Goal: Task Accomplishment & Management: Use online tool/utility

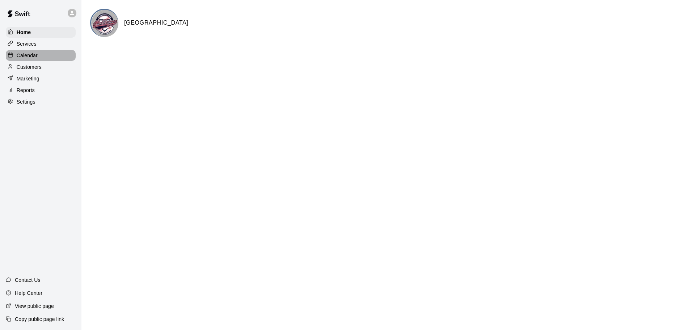
click at [29, 57] on p "Calendar" at bounding box center [27, 55] width 21 height 7
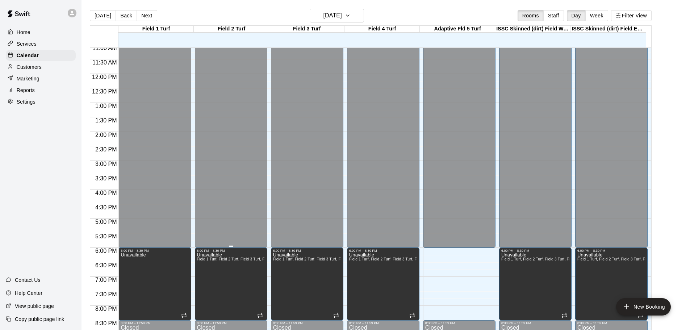
scroll to position [177, 0]
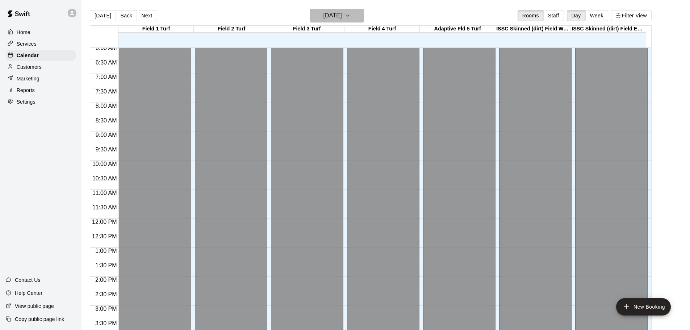
click at [351, 16] on icon "button" at bounding box center [348, 15] width 6 height 9
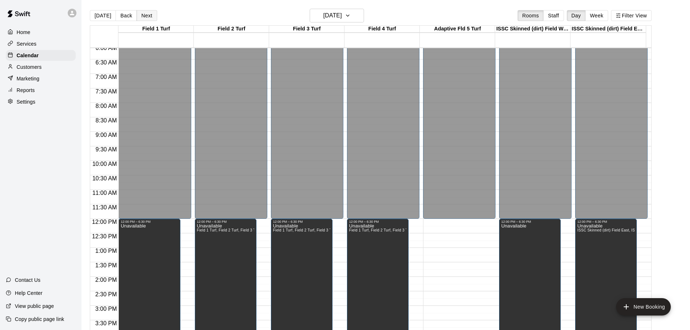
click at [147, 16] on button "Next" at bounding box center [147, 15] width 20 height 11
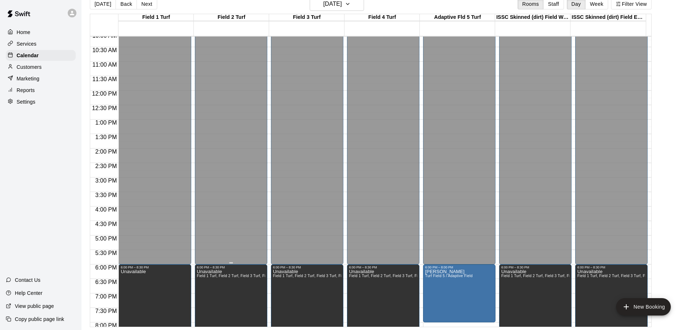
scroll to position [322, 0]
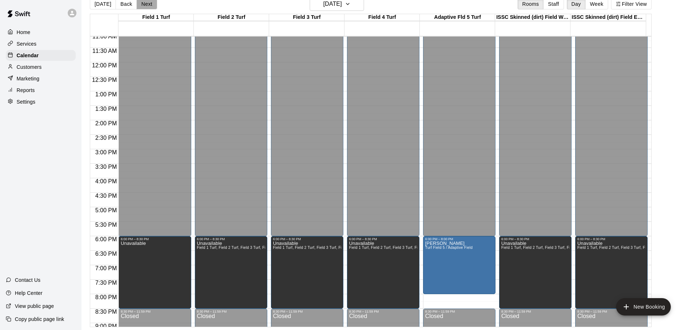
click at [147, 4] on button "Next" at bounding box center [147, 4] width 20 height 11
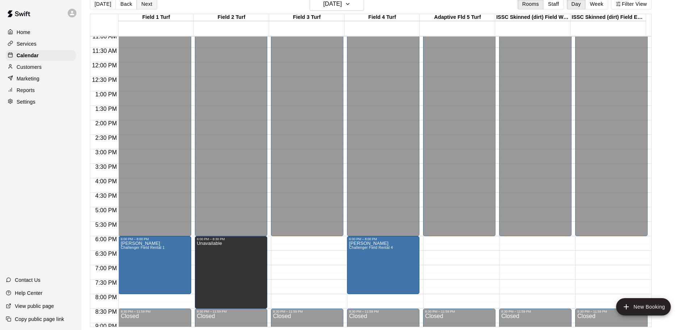
click at [147, 4] on button "Next" at bounding box center [147, 4] width 20 height 11
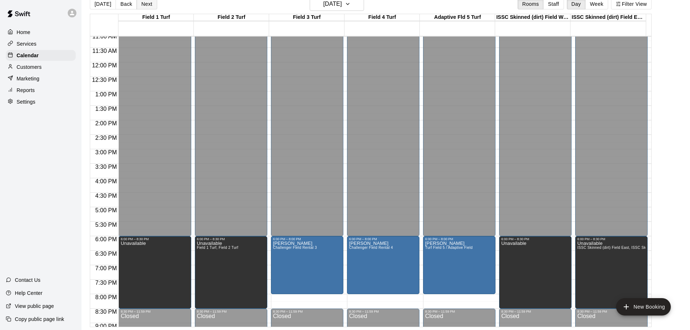
click at [147, 4] on button "Next" at bounding box center [147, 4] width 20 height 11
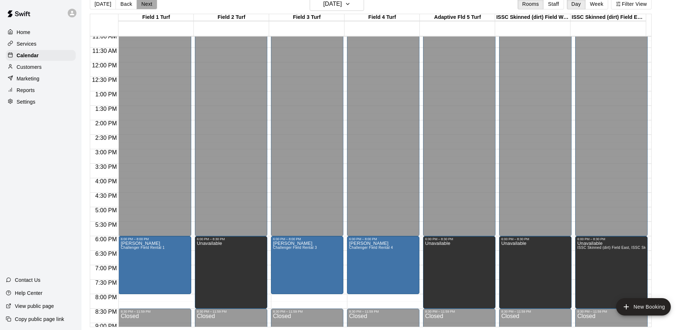
click at [147, 4] on button "Next" at bounding box center [147, 4] width 20 height 11
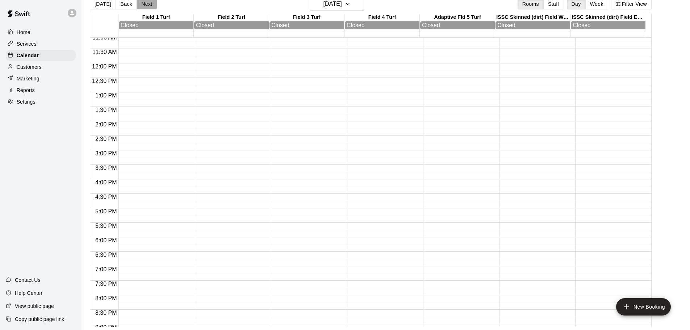
click at [147, 4] on button "Next" at bounding box center [147, 4] width 20 height 11
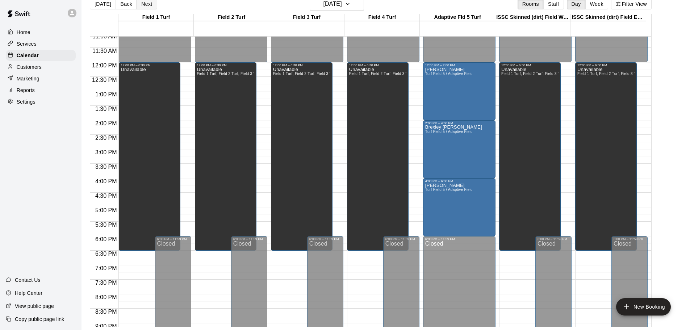
click at [147, 4] on button "Next" at bounding box center [147, 4] width 20 height 11
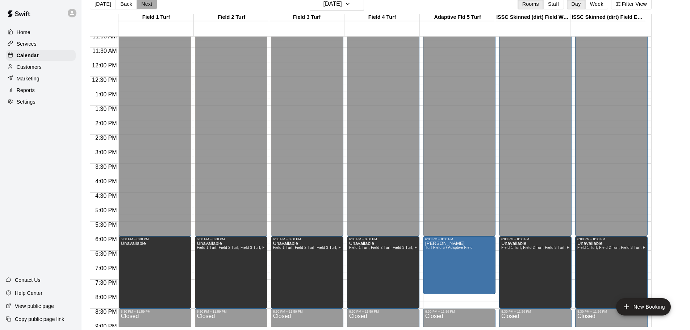
click at [147, 4] on button "Next" at bounding box center [147, 4] width 20 height 11
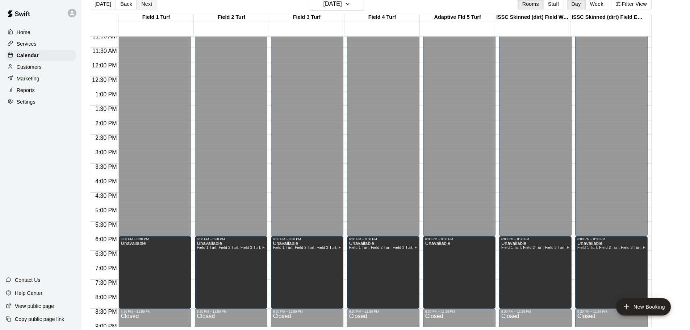
click at [147, 4] on button "Next" at bounding box center [147, 4] width 20 height 11
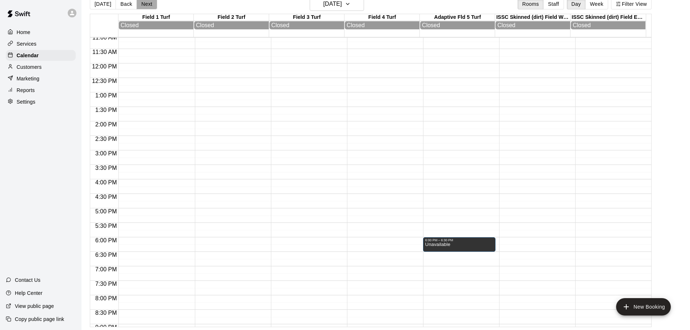
click at [147, 4] on button "Next" at bounding box center [147, 4] width 20 height 11
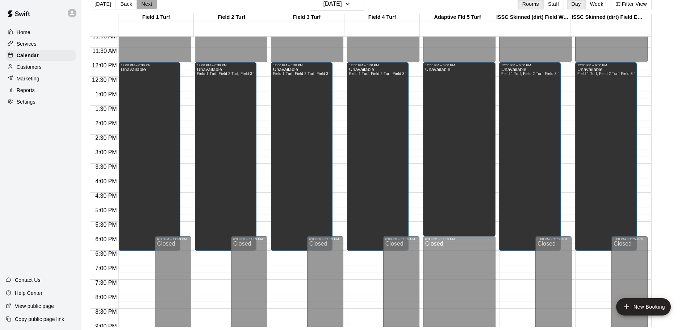
click at [147, 4] on button "Next" at bounding box center [147, 4] width 20 height 11
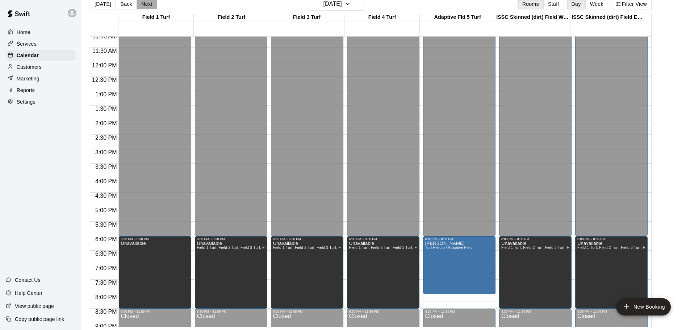
click at [147, 4] on button "Next" at bounding box center [147, 4] width 20 height 11
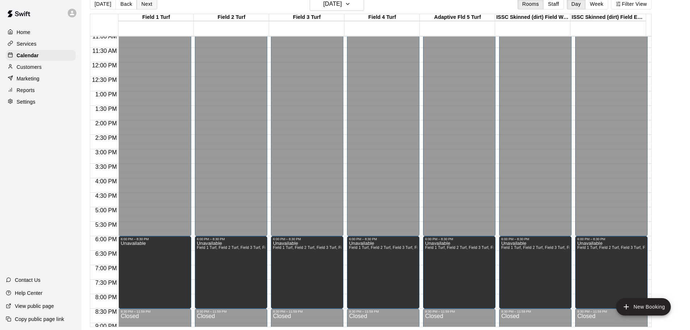
click at [147, 4] on button "Next" at bounding box center [147, 4] width 20 height 11
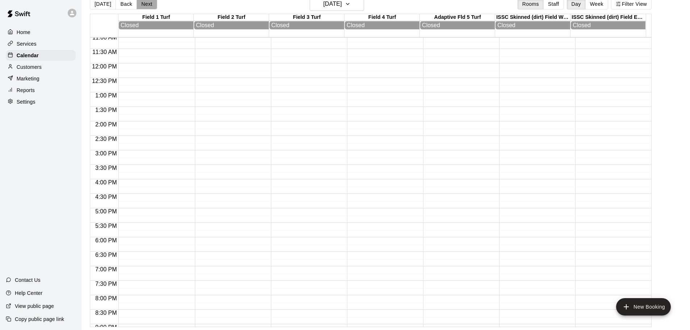
click at [147, 4] on button "Next" at bounding box center [147, 4] width 20 height 11
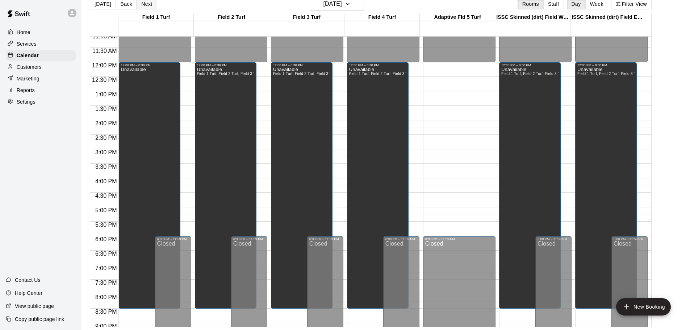
click at [147, 4] on button "Next" at bounding box center [147, 4] width 20 height 11
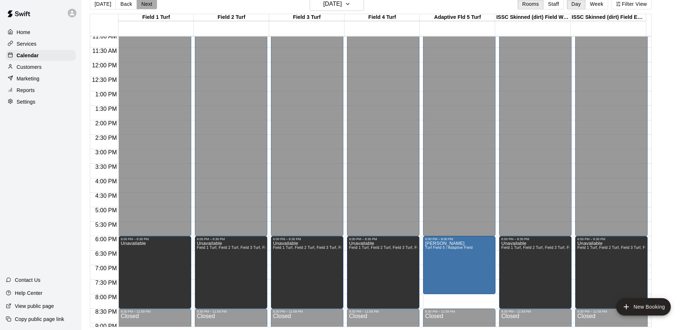
click at [147, 4] on button "Next" at bounding box center [147, 4] width 20 height 11
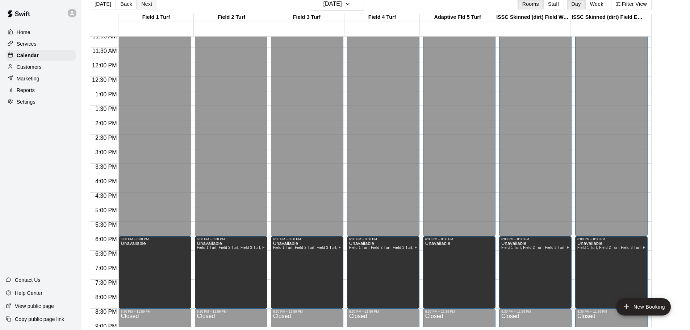
click at [147, 4] on button "Next" at bounding box center [147, 4] width 20 height 11
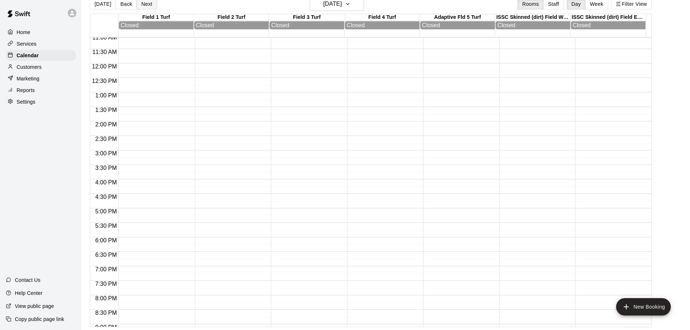
click at [147, 4] on button "Next" at bounding box center [147, 4] width 20 height 11
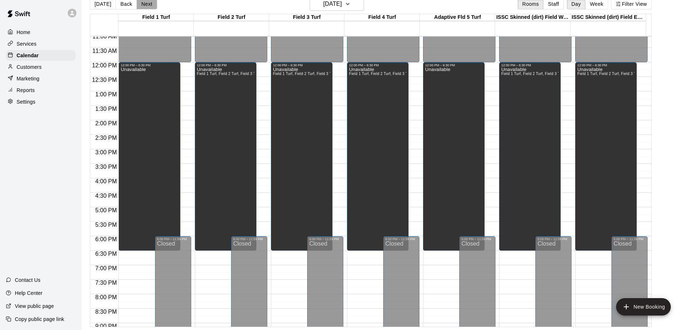
click at [147, 4] on button "Next" at bounding box center [147, 4] width 20 height 11
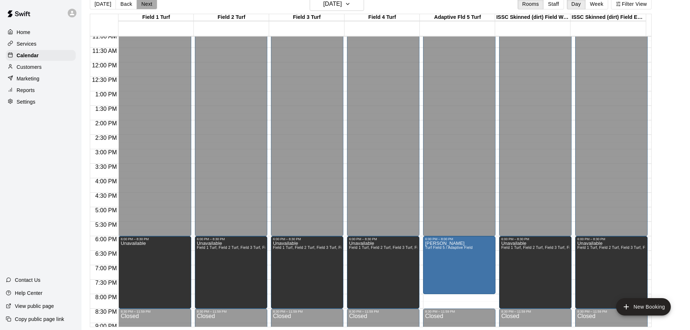
click at [147, 4] on button "Next" at bounding box center [147, 4] width 20 height 11
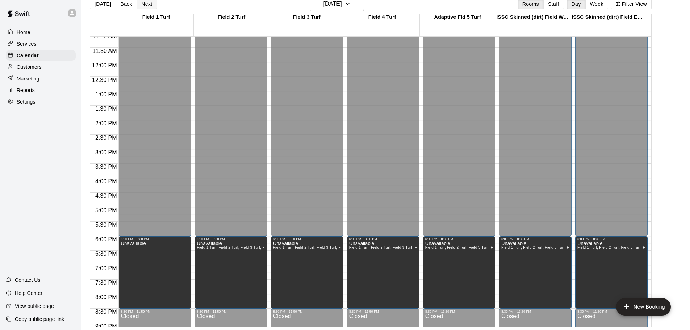
click at [147, 4] on button "Next" at bounding box center [147, 4] width 20 height 11
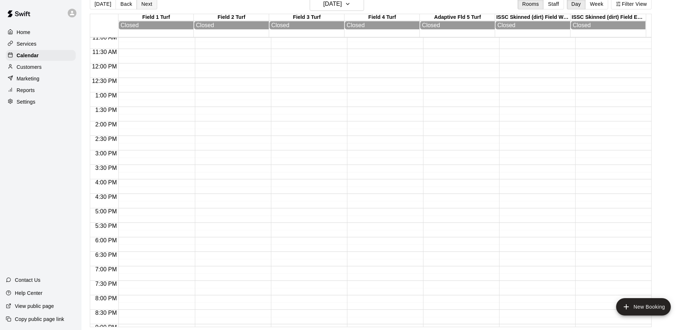
click at [147, 4] on button "Next" at bounding box center [147, 4] width 20 height 11
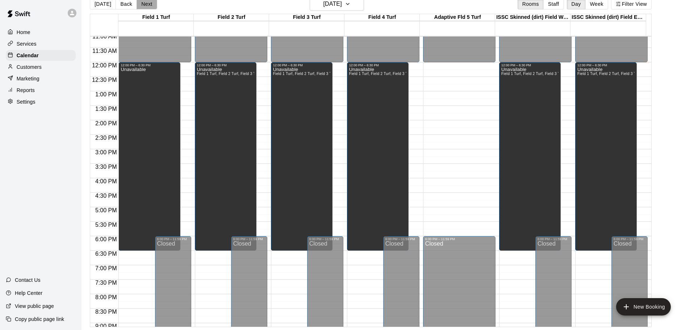
click at [147, 4] on button "Next" at bounding box center [147, 4] width 20 height 11
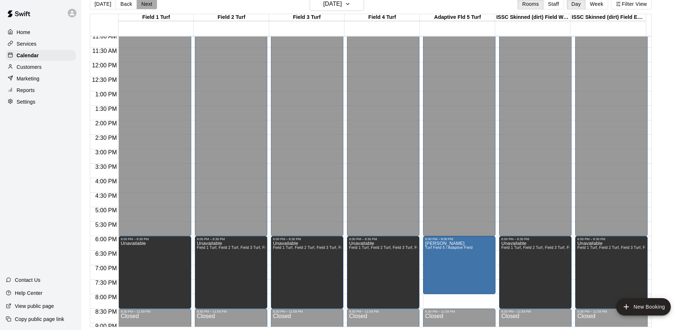
click at [147, 4] on button "Next" at bounding box center [147, 4] width 20 height 11
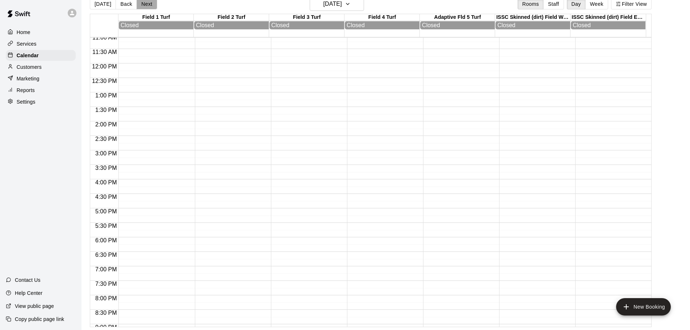
click at [147, 4] on button "Next" at bounding box center [147, 4] width 20 height 11
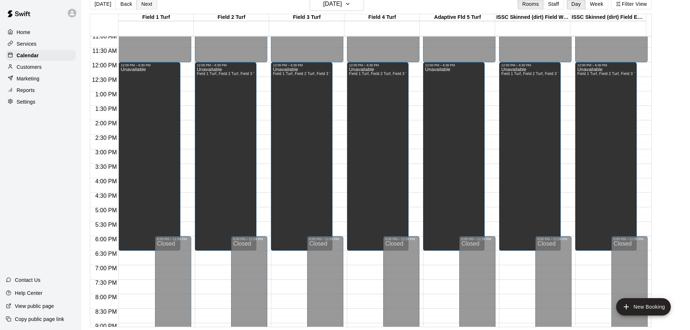
click at [147, 4] on button "Next" at bounding box center [147, 4] width 20 height 11
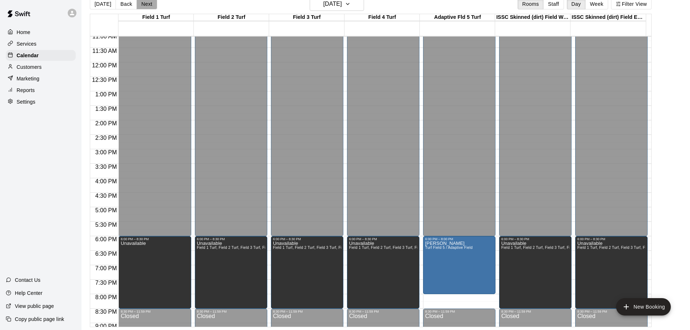
click at [147, 4] on button "Next" at bounding box center [147, 4] width 20 height 11
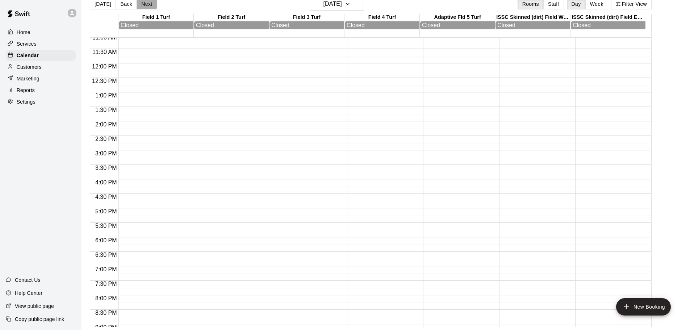
click at [147, 4] on button "Next" at bounding box center [147, 4] width 20 height 11
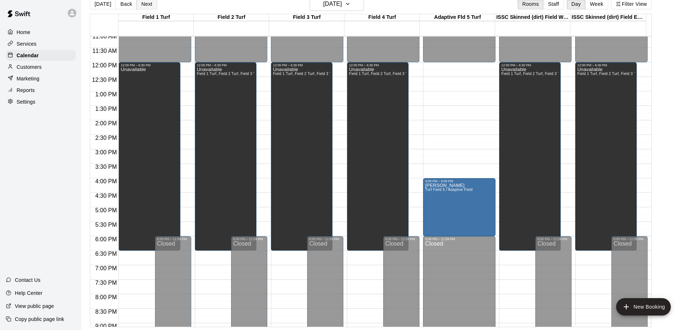
click at [147, 4] on button "Next" at bounding box center [147, 4] width 20 height 11
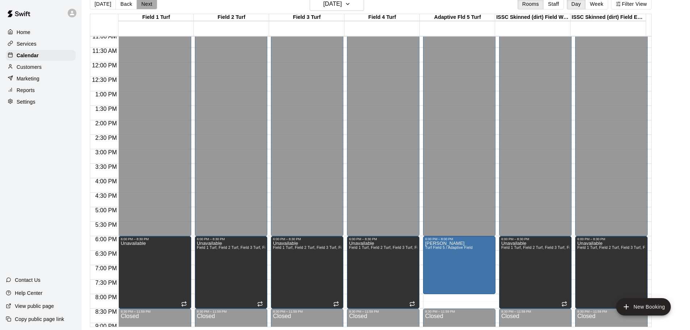
click at [147, 4] on button "Next" at bounding box center [147, 4] width 20 height 11
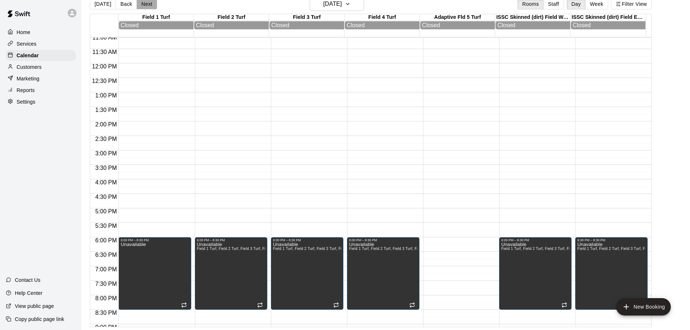
click at [147, 4] on button "Next" at bounding box center [147, 4] width 20 height 11
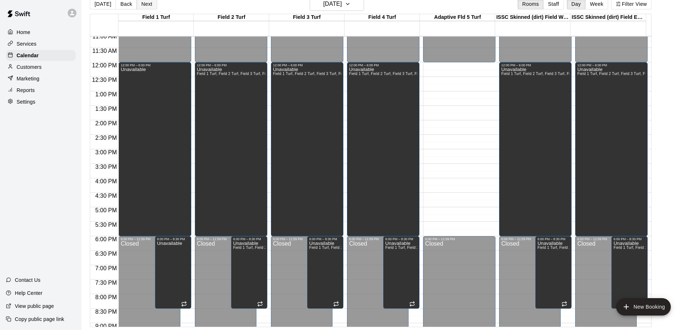
click at [147, 4] on button "Next" at bounding box center [147, 4] width 20 height 11
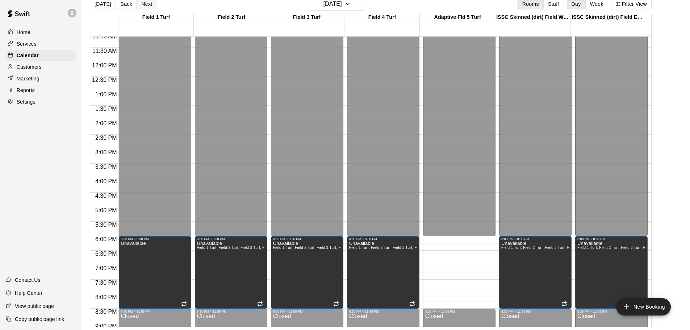
click at [147, 4] on button "Next" at bounding box center [147, 4] width 20 height 11
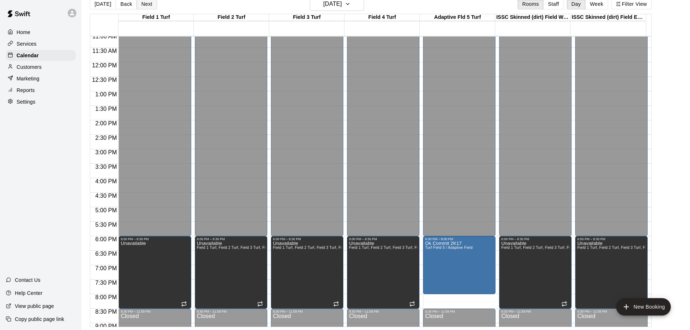
click at [147, 4] on button "Next" at bounding box center [147, 4] width 20 height 11
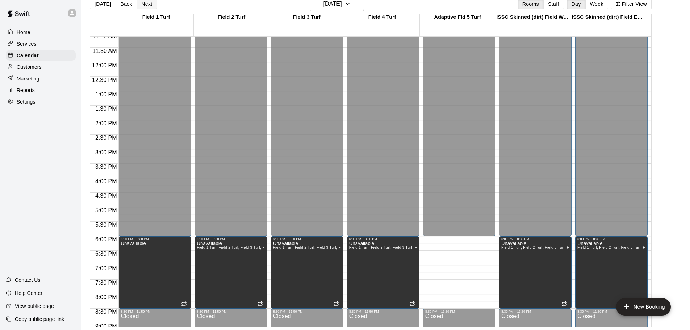
click at [147, 4] on button "Next" at bounding box center [147, 4] width 20 height 11
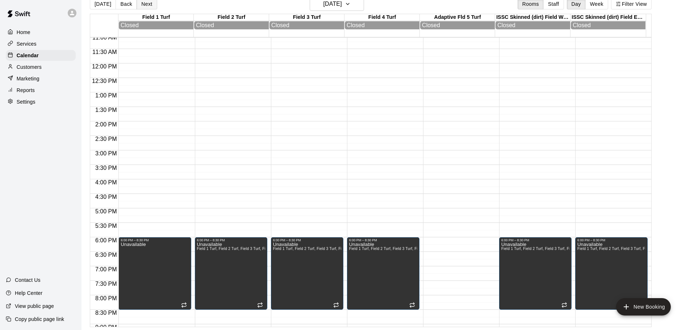
click at [147, 4] on button "Next" at bounding box center [147, 4] width 20 height 11
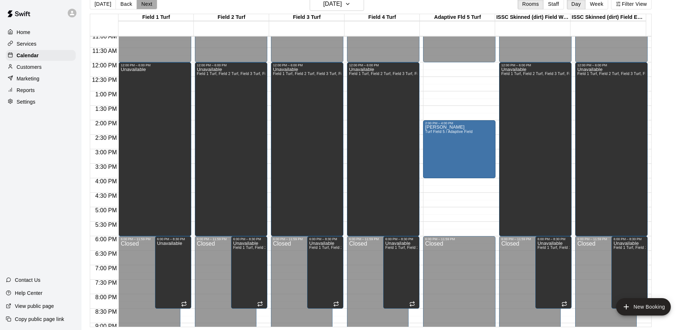
click at [147, 4] on button "Next" at bounding box center [147, 4] width 20 height 11
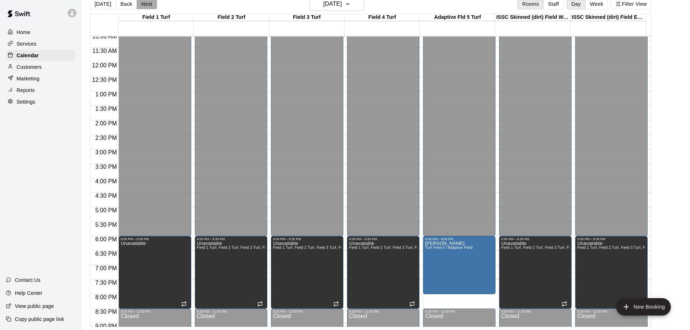
click at [147, 4] on button "Next" at bounding box center [147, 4] width 20 height 11
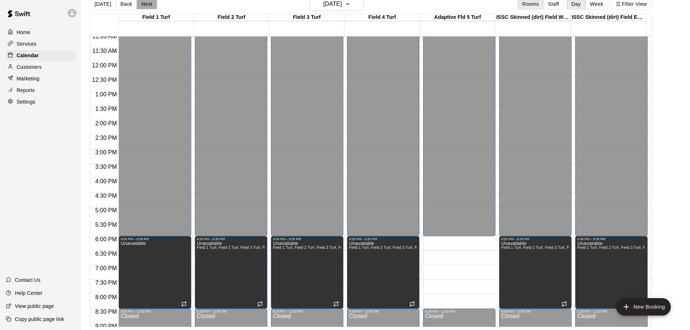
click at [147, 4] on button "Next" at bounding box center [147, 4] width 20 height 11
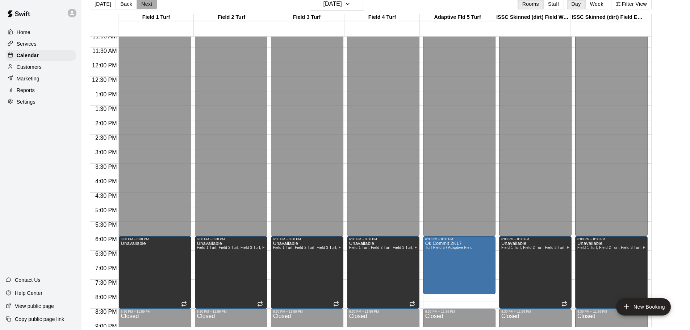
click at [147, 4] on button "Next" at bounding box center [147, 4] width 20 height 11
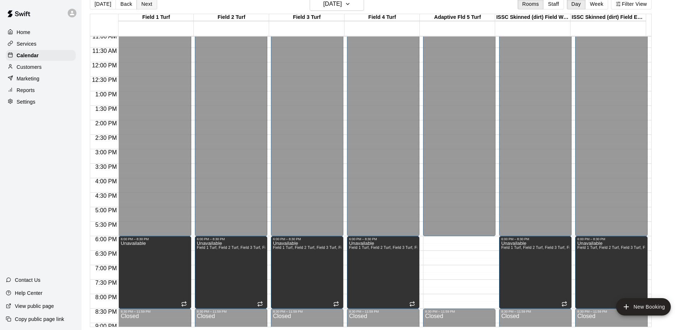
click at [147, 4] on button "Next" at bounding box center [147, 4] width 20 height 11
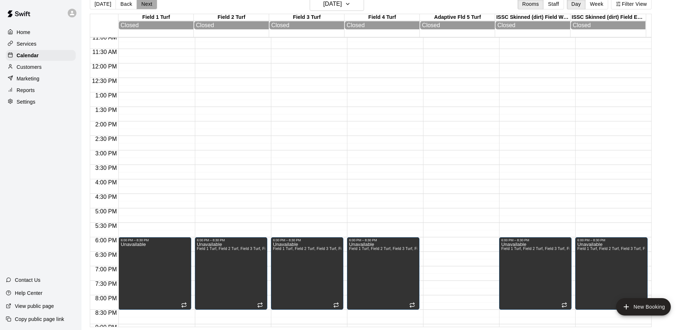
click at [147, 4] on button "Next" at bounding box center [147, 4] width 20 height 11
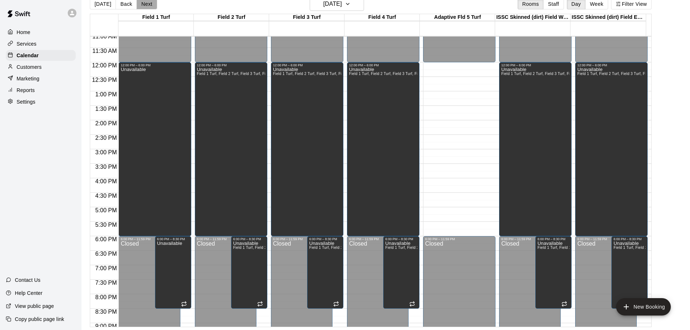
click at [147, 4] on button "Next" at bounding box center [147, 4] width 20 height 11
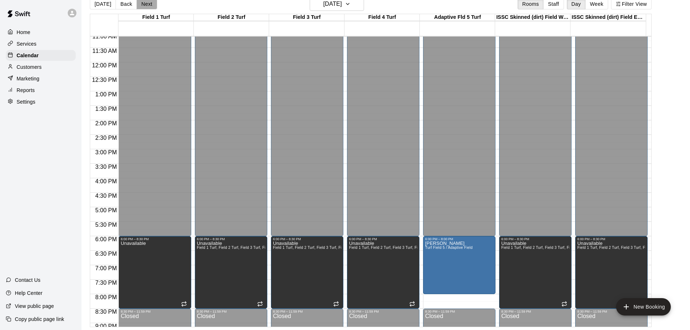
click at [147, 4] on button "Next" at bounding box center [147, 4] width 20 height 11
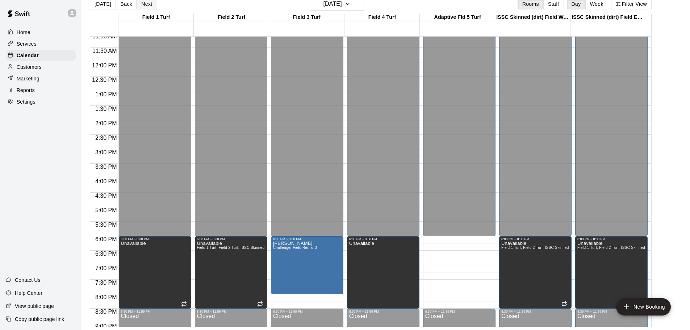
click at [147, 4] on button "Next" at bounding box center [147, 4] width 20 height 11
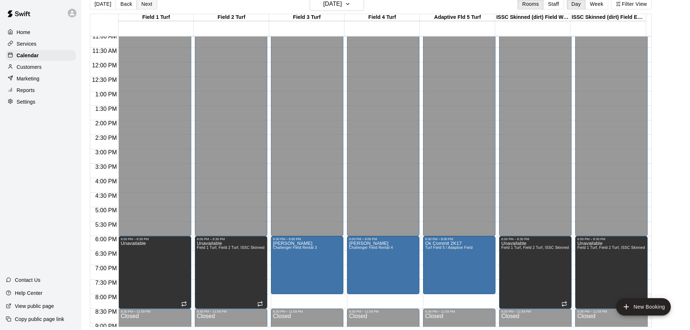
click at [147, 4] on button "Next" at bounding box center [147, 4] width 20 height 11
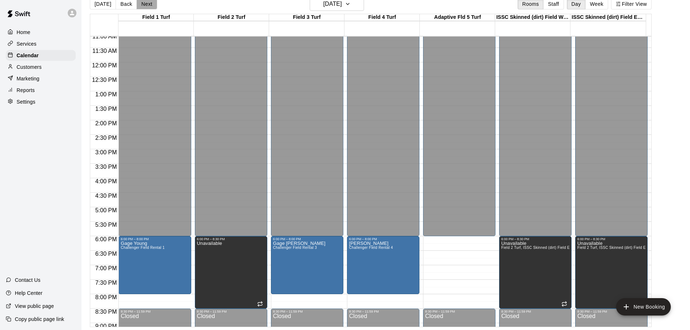
click at [147, 4] on button "Next" at bounding box center [147, 4] width 20 height 11
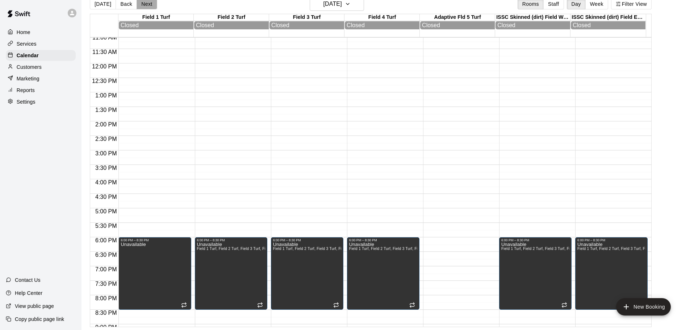
click at [147, 4] on button "Next" at bounding box center [147, 4] width 20 height 11
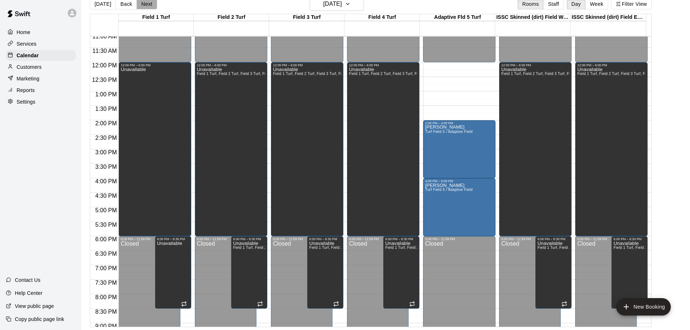
click at [147, 4] on button "Next" at bounding box center [147, 4] width 20 height 11
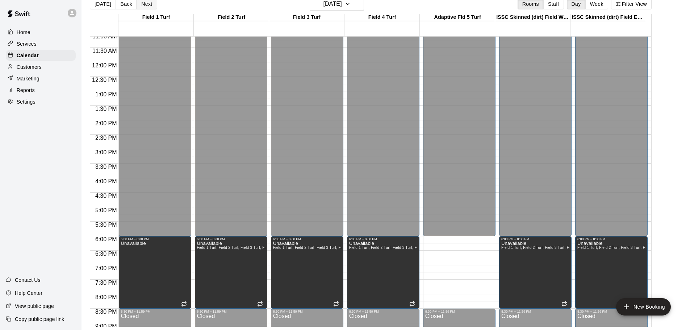
click at [147, 4] on button "Next" at bounding box center [147, 4] width 20 height 11
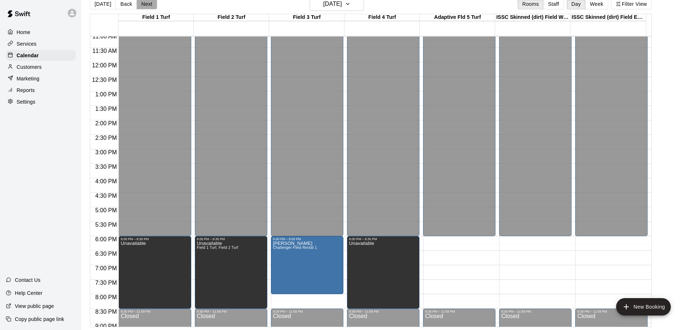
click at [147, 4] on button "Next" at bounding box center [147, 4] width 20 height 11
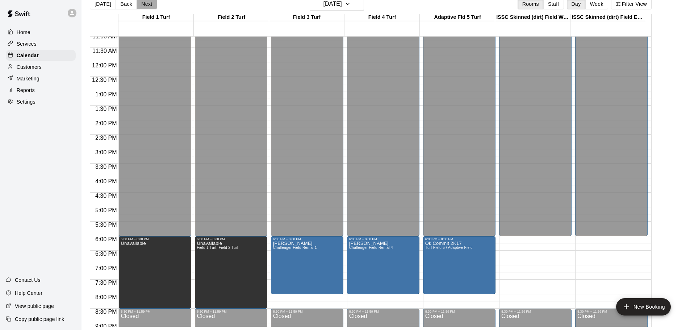
click at [147, 4] on button "Next" at bounding box center [147, 4] width 20 height 11
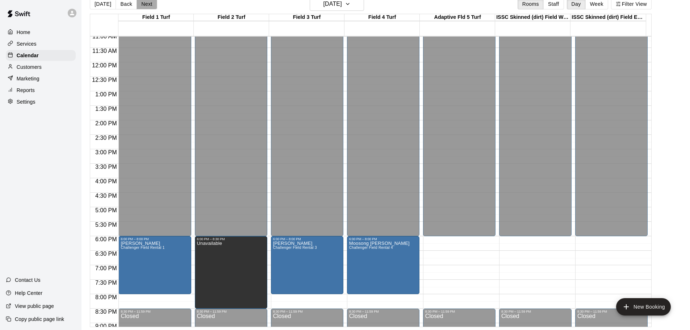
click at [147, 4] on button "Next" at bounding box center [147, 4] width 20 height 11
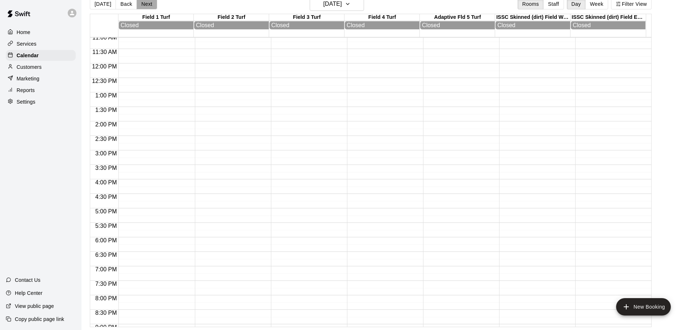
click at [147, 4] on button "Next" at bounding box center [147, 4] width 20 height 11
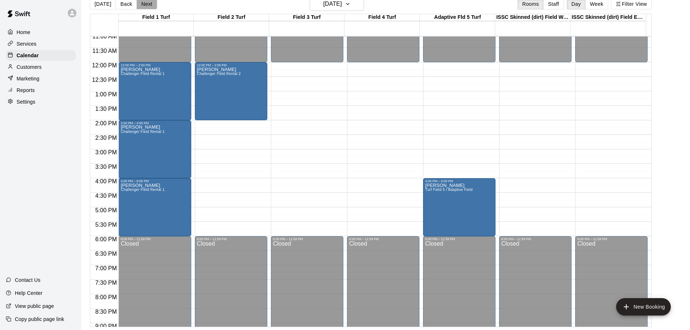
click at [147, 4] on button "Next" at bounding box center [147, 4] width 20 height 11
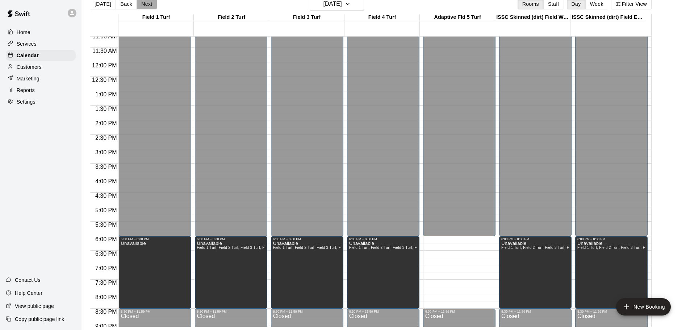
click at [147, 4] on button "Next" at bounding box center [147, 4] width 20 height 11
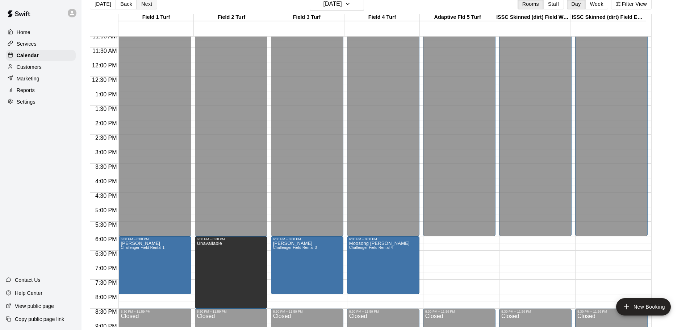
click at [147, 4] on button "Next" at bounding box center [147, 4] width 20 height 11
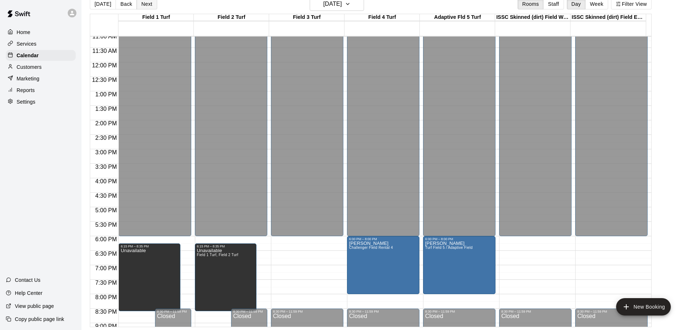
click at [147, 4] on button "Next" at bounding box center [147, 4] width 20 height 11
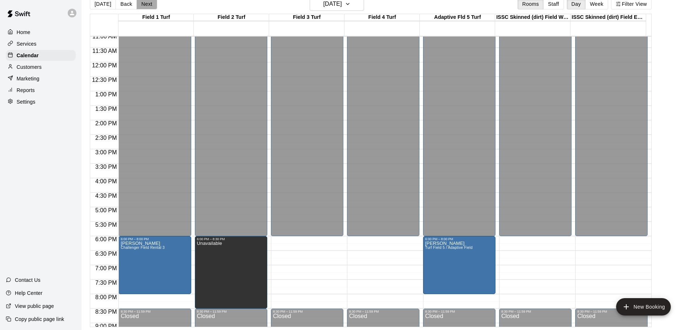
click at [147, 4] on button "Next" at bounding box center [147, 4] width 20 height 11
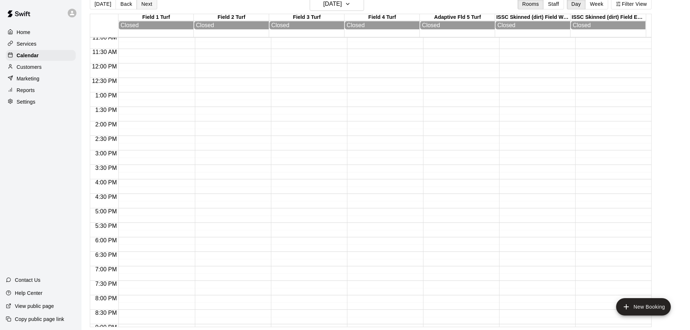
click at [147, 4] on button "Next" at bounding box center [147, 4] width 20 height 11
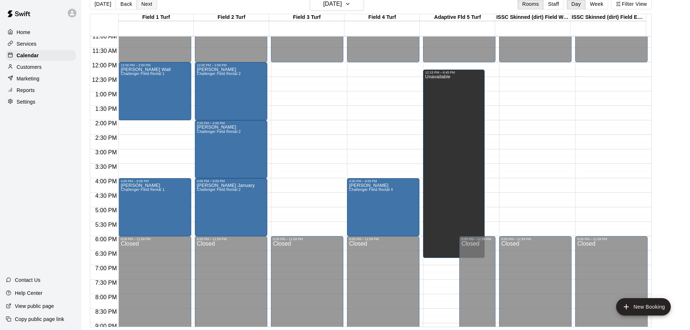
click at [144, 3] on button "Next" at bounding box center [147, 4] width 20 height 11
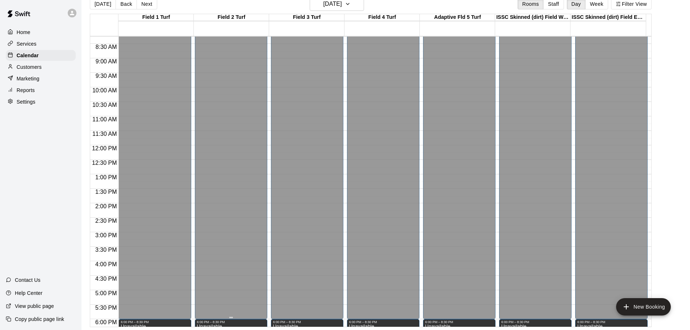
scroll to position [177, 0]
